Goal: Task Accomplishment & Management: Use online tool/utility

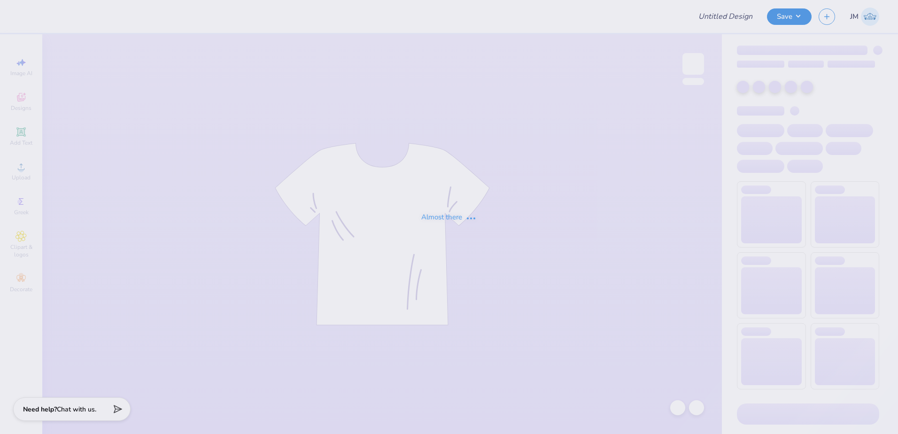
type input "ZTA - homecoming merch"
type input "45"
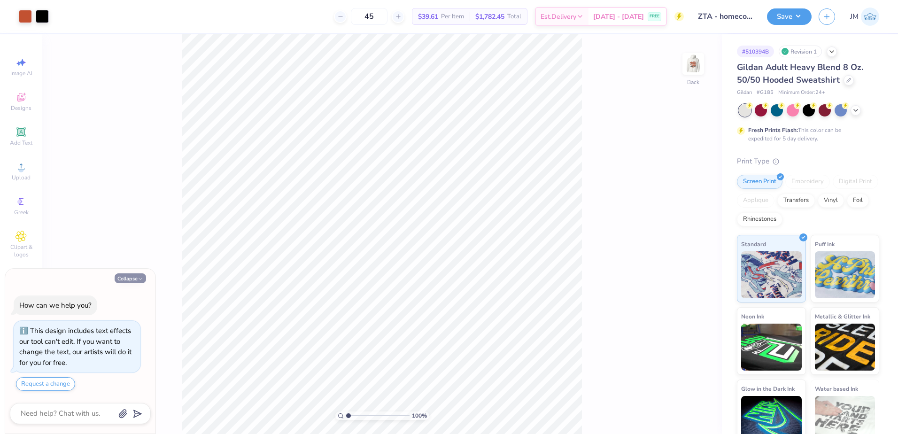
click at [140, 281] on icon "button" at bounding box center [141, 279] width 6 height 6
type textarea "x"
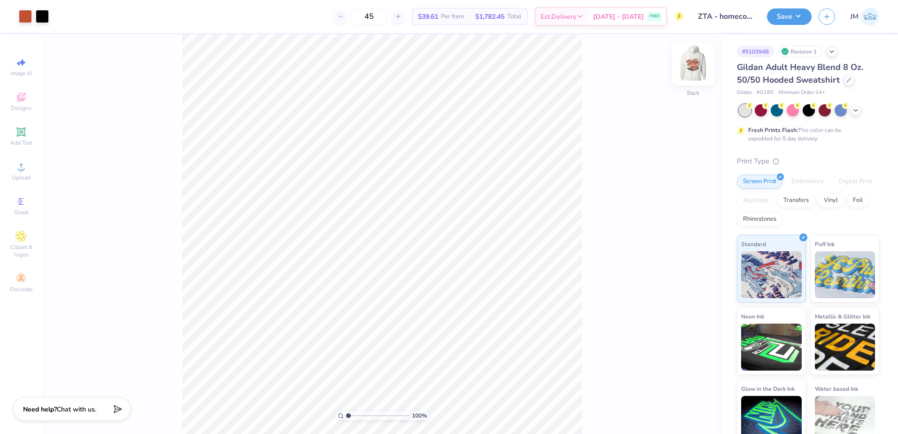
click at [703, 58] on img at bounding box center [693, 64] width 38 height 38
click at [33, 176] on div "Upload" at bounding box center [21, 171] width 33 height 28
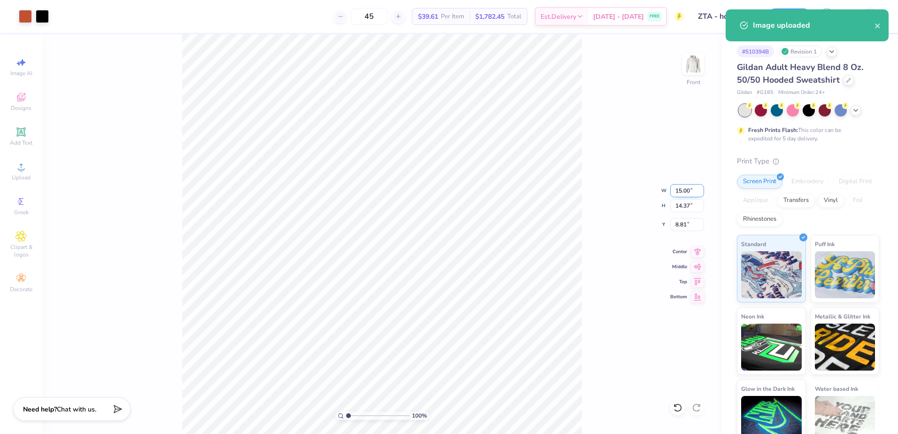
click at [683, 192] on input "15.00" at bounding box center [687, 190] width 34 height 13
type input "12.00"
type input "11.50"
type input "10.25"
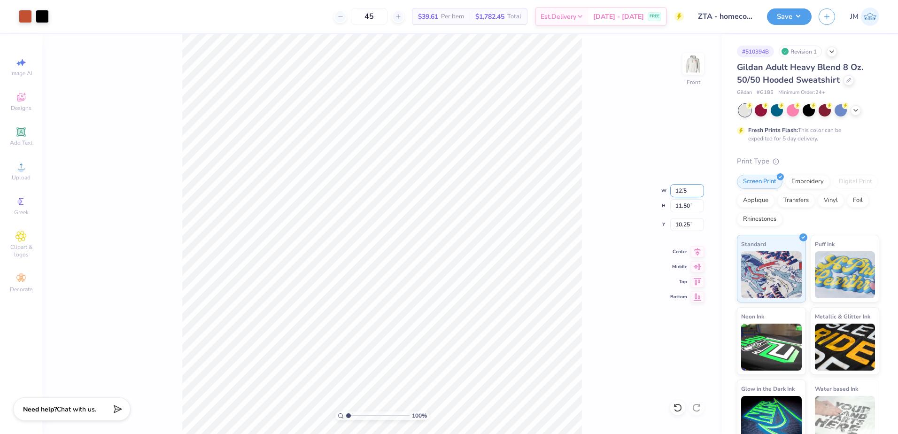
type input "12.50"
type input "11.98"
click at [675, 222] on input "10.01" at bounding box center [687, 224] width 34 height 13
type input "6.00"
click at [697, 70] on img at bounding box center [693, 64] width 38 height 38
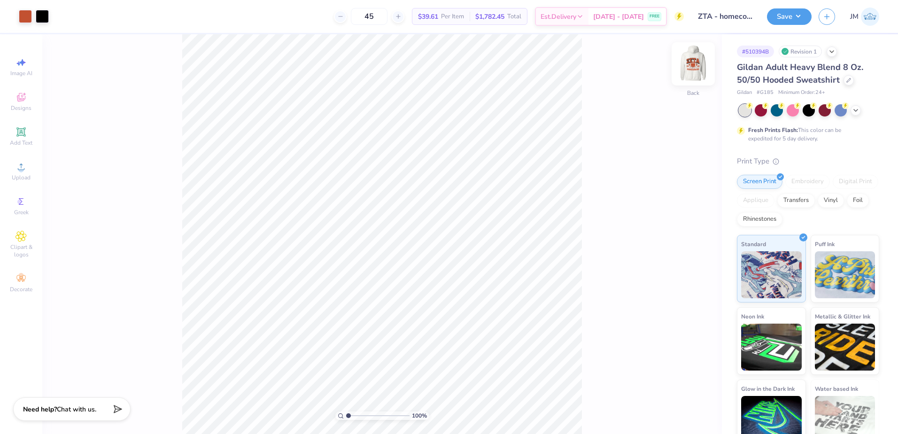
click at [693, 69] on img at bounding box center [693, 64] width 38 height 38
click at [783, 5] on div "Save JM" at bounding box center [832, 16] width 131 height 33
click at [787, 14] on button "Save" at bounding box center [789, 15] width 45 height 16
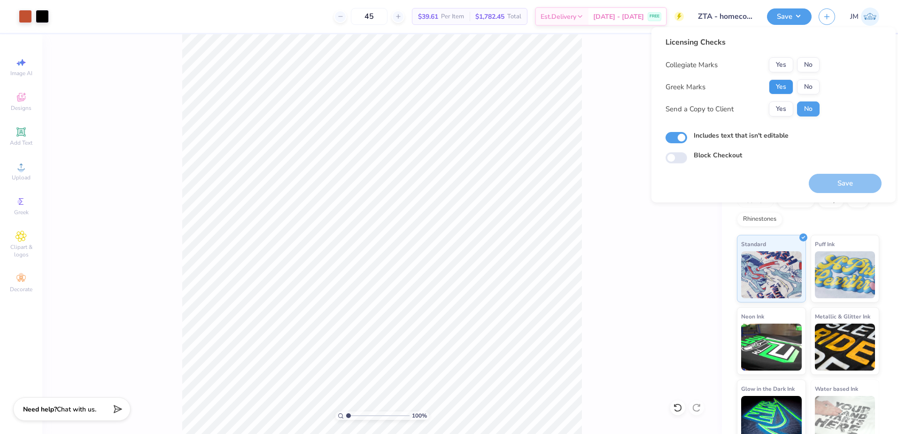
click at [770, 90] on button "Yes" at bounding box center [781, 86] width 24 height 15
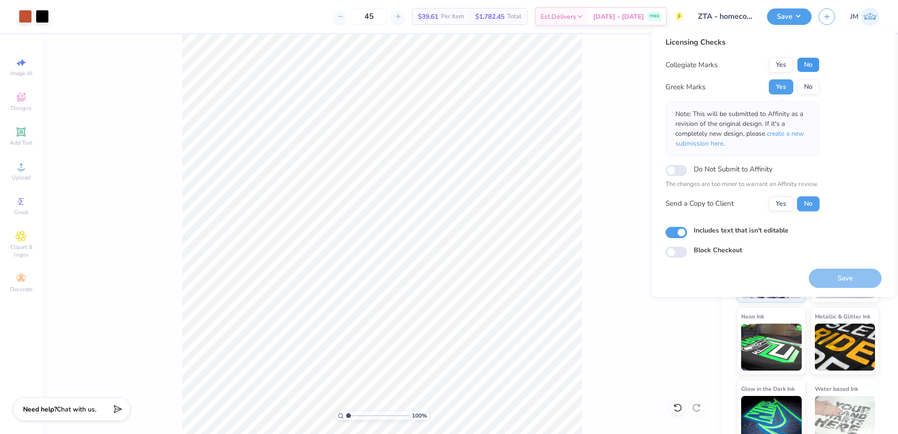
click at [802, 67] on button "No" at bounding box center [808, 64] width 23 height 15
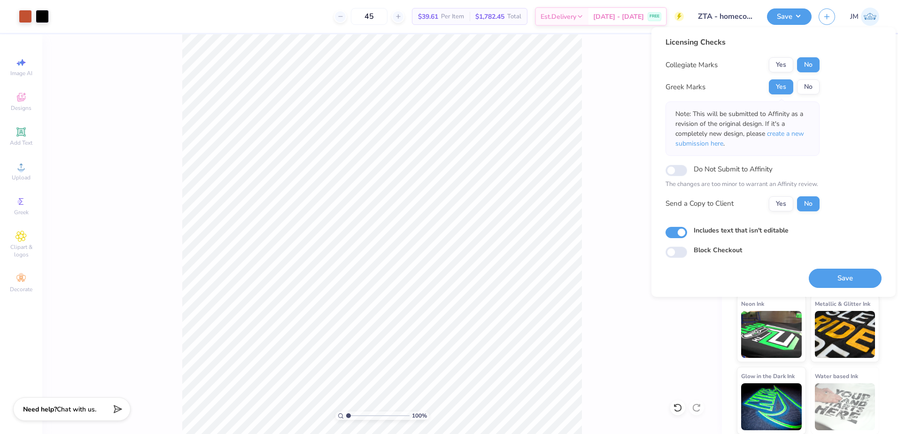
scroll to position [13, 0]
click at [865, 282] on button "Save" at bounding box center [844, 278] width 73 height 19
